Goal: Check status: Check status

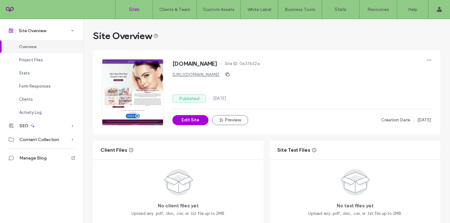
click at [133, 8] on label "Sites" at bounding box center [134, 10] width 11 height 6
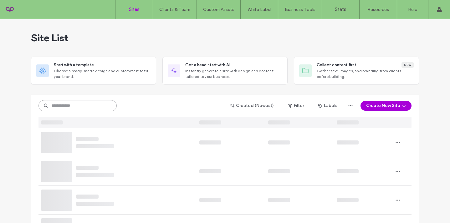
click at [58, 109] on input at bounding box center [77, 105] width 78 height 11
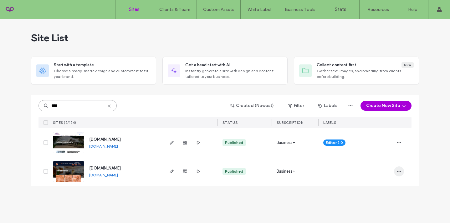
type input "****"
click at [400, 173] on icon "button" at bounding box center [398, 171] width 5 height 5
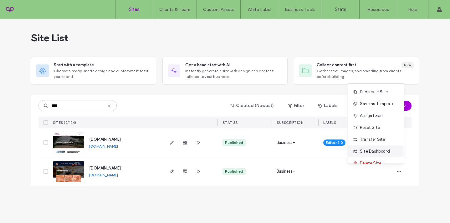
click at [382, 151] on span "Site Dashboard" at bounding box center [375, 151] width 30 height 6
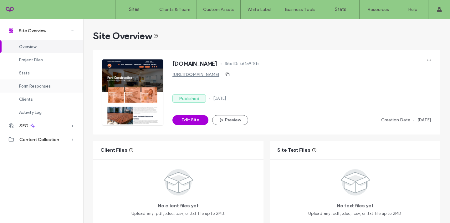
click at [54, 85] on div "Form Responses" at bounding box center [41, 85] width 83 height 13
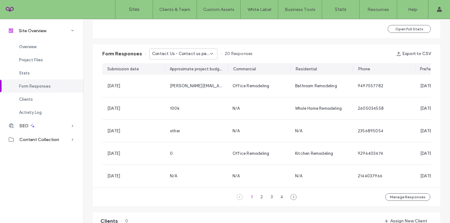
scroll to position [400, 0]
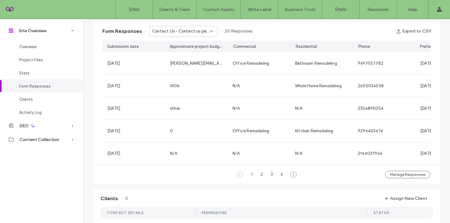
click at [185, 31] on span "Contact Us - Contact us page" at bounding box center [181, 31] width 58 height 6
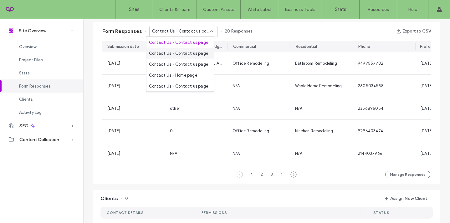
click at [178, 53] on span "Contact Us - Contact us page" at bounding box center [178, 53] width 59 height 6
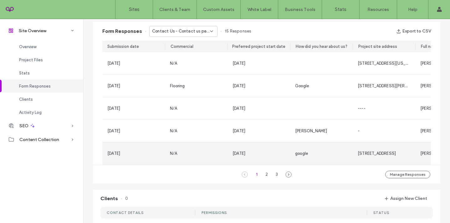
click at [303, 154] on span "google" at bounding box center [301, 153] width 13 height 5
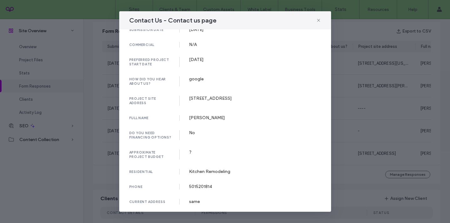
scroll to position [0, 0]
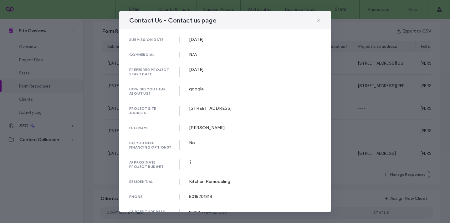
click at [318, 20] on use at bounding box center [318, 20] width 3 height 3
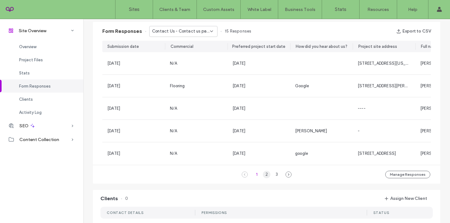
click at [263, 178] on div "2" at bounding box center [267, 175] width 8 height 8
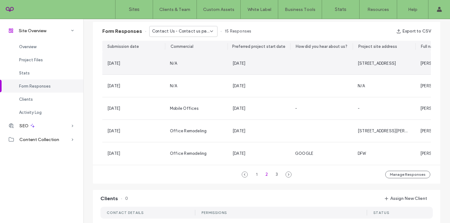
click at [270, 69] on div "[DATE]" at bounding box center [258, 63] width 63 height 22
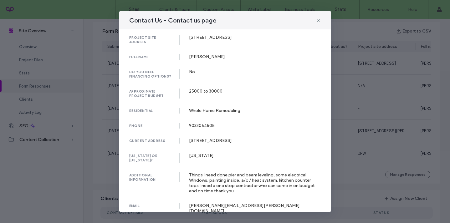
scroll to position [72, 0]
